Goal: Task Accomplishment & Management: Use online tool/utility

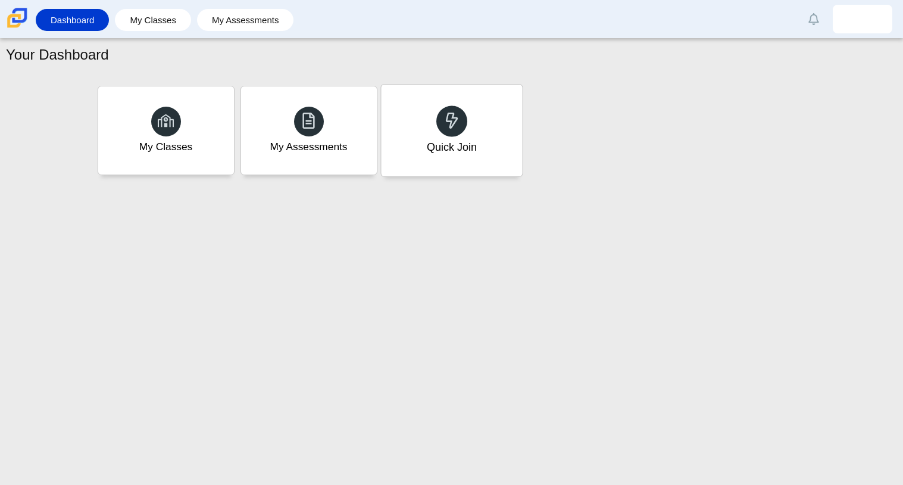
click at [492, 161] on div "Quick Join" at bounding box center [451, 131] width 141 height 92
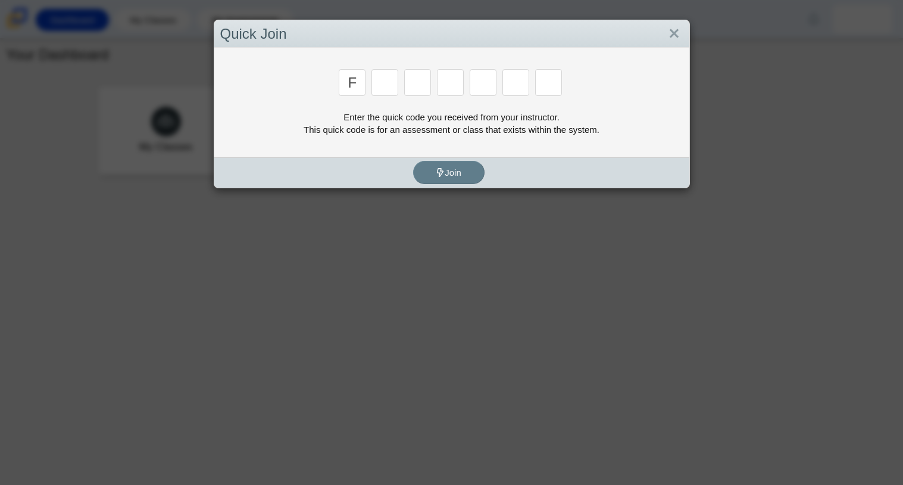
type input "f"
type input "7"
type input "m"
type input "c"
type input "h"
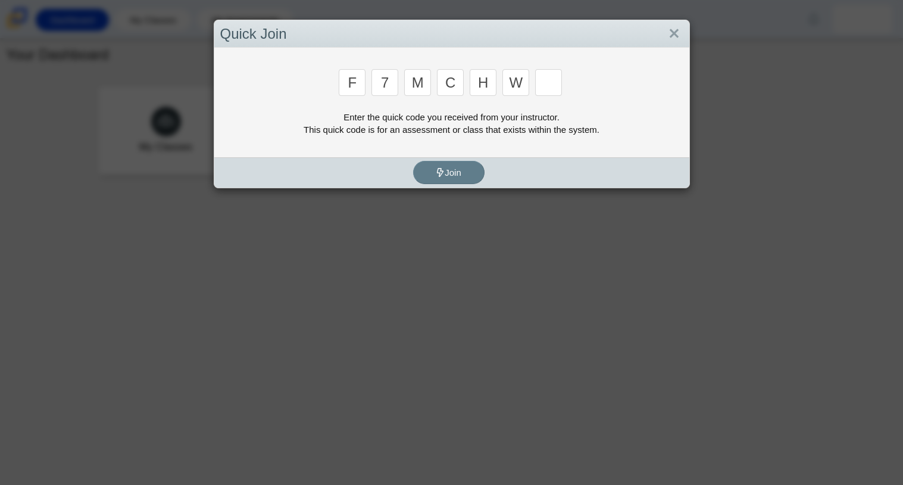
type input "w"
type input "k"
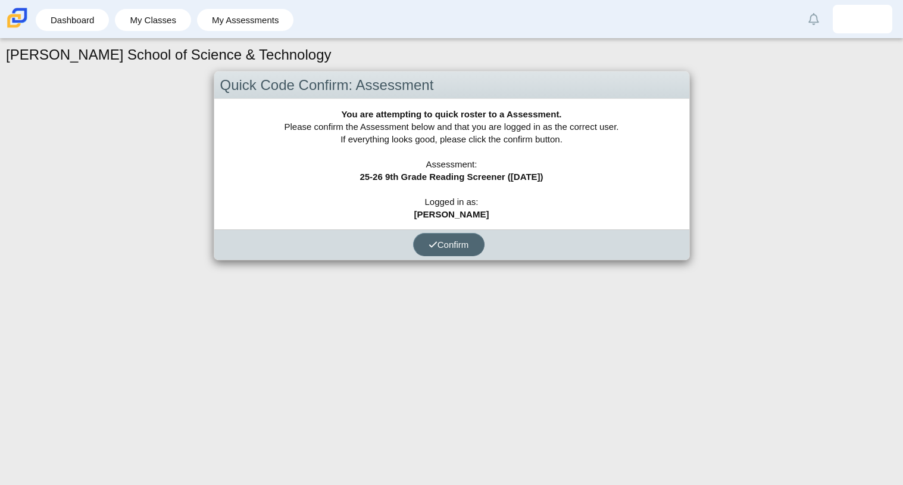
click at [465, 236] on button "Confirm" at bounding box center [448, 244] width 71 height 23
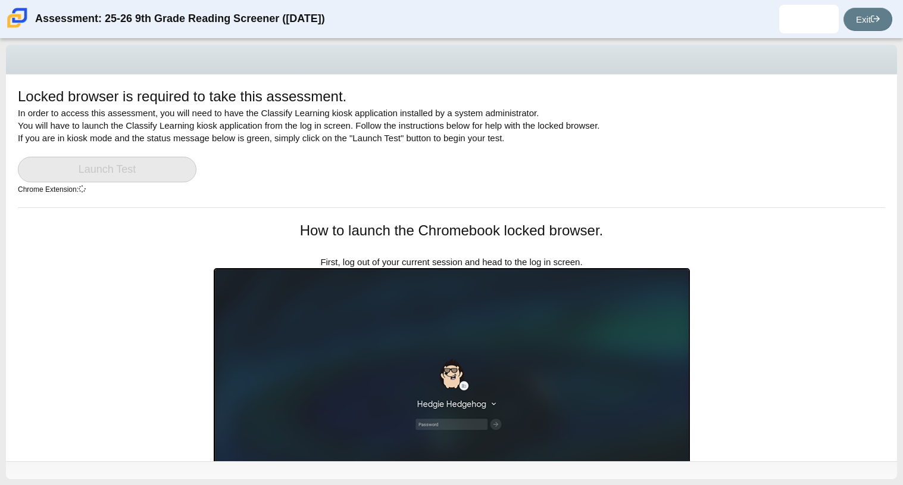
click at [459, 253] on div "How to launch the Chromebook locked browser. First, log out of your current ses…" at bounding box center [452, 380] width 476 height 320
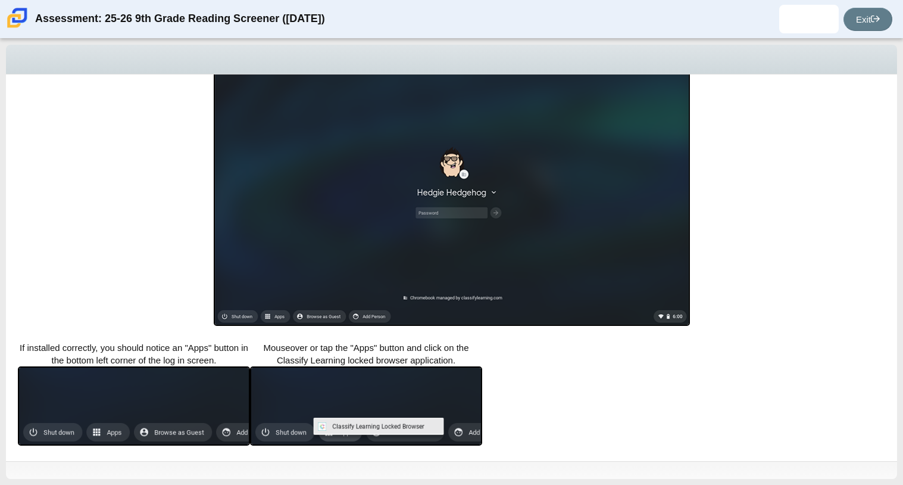
click at [335, 484] on div "Locked browser is required to take this assessment. In order to access this ass…" at bounding box center [451, 262] width 903 height 446
click at [858, 20] on link "Exit" at bounding box center [868, 19] width 49 height 23
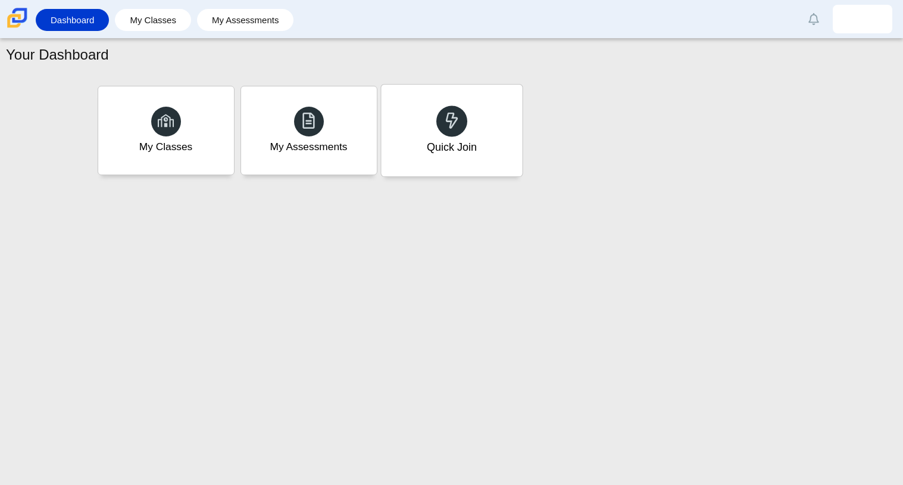
click at [407, 154] on div "Quick Join" at bounding box center [451, 131] width 141 height 92
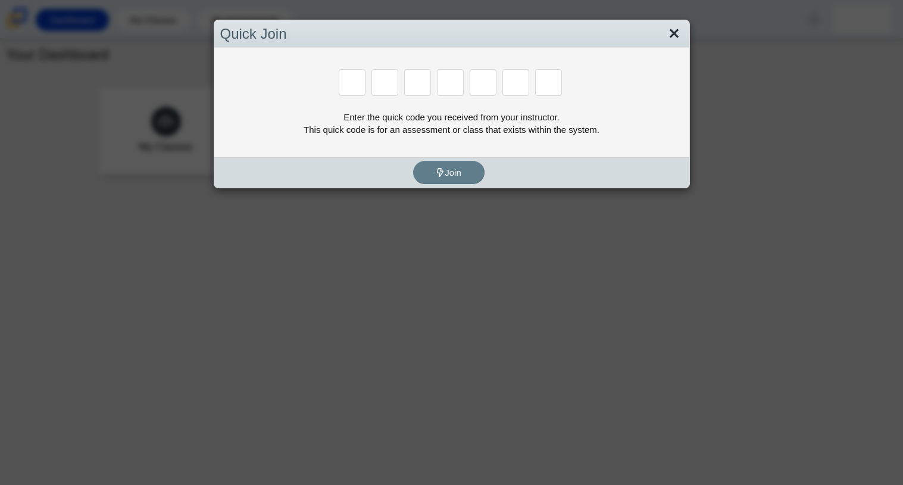
click at [672, 30] on link "Close" at bounding box center [674, 34] width 18 height 20
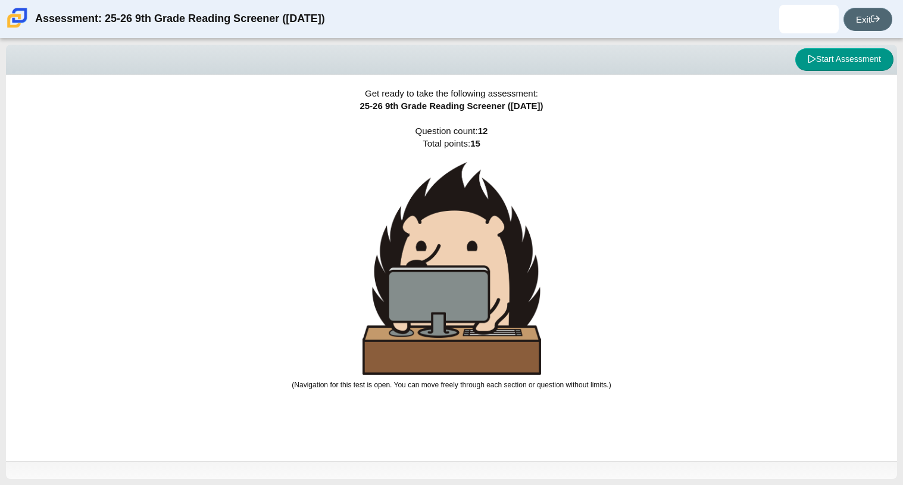
click at [874, 27] on link "Exit" at bounding box center [868, 19] width 49 height 23
